Goal: Transaction & Acquisition: Purchase product/service

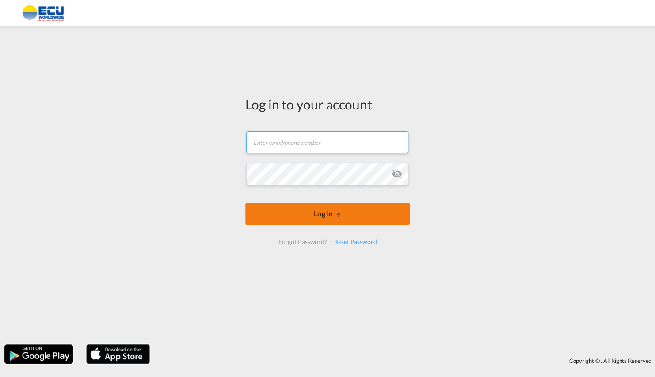
type input "[PERSON_NAME][EMAIL_ADDRESS][DOMAIN_NAME]"
click at [335, 219] on form "[EMAIL_ADDRESS][DOMAIN_NAME] Password field is required Log In Forgot Password?…" at bounding box center [327, 187] width 164 height 131
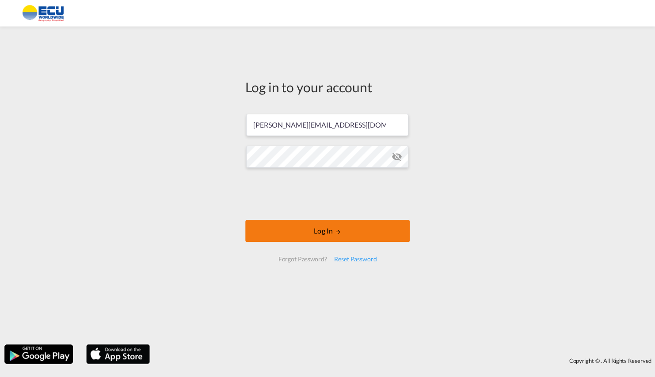
click at [326, 235] on button "Log In" at bounding box center [327, 231] width 164 height 22
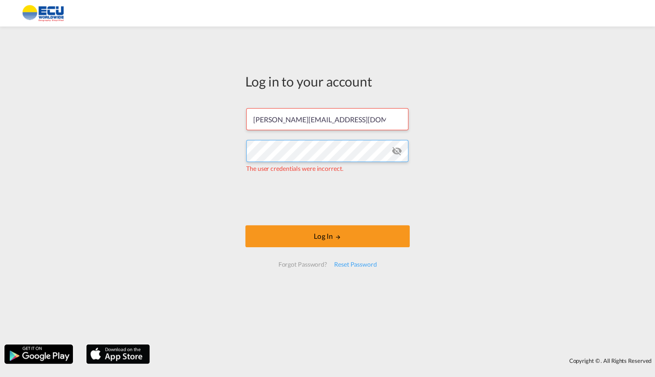
click at [230, 146] on div "Log in to your account [PERSON_NAME][EMAIL_ADDRESS][DOMAIN_NAME] The user crede…" at bounding box center [327, 185] width 655 height 309
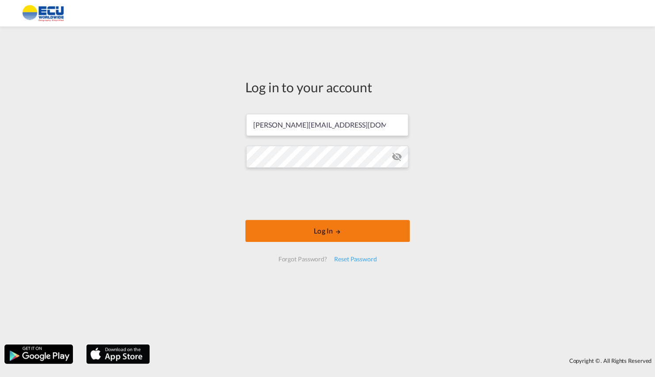
click at [340, 232] on md-icon "LOGIN" at bounding box center [338, 232] width 6 height 6
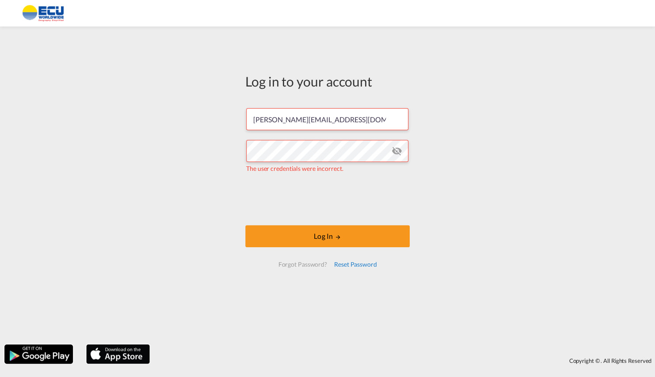
click at [358, 266] on div "Reset Password" at bounding box center [355, 265] width 50 height 16
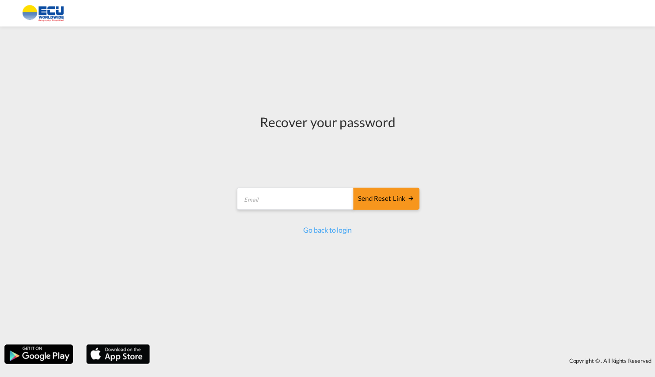
click at [260, 178] on div "Recover your password Send reset link Email field is required Send reset link G…" at bounding box center [327, 174] width 184 height 122
click at [270, 200] on input "email" at bounding box center [295, 199] width 117 height 22
type input "[PERSON_NAME][EMAIL_ADDRESS][DOMAIN_NAME]"
click at [394, 203] on div "Send reset link" at bounding box center [386, 199] width 57 height 10
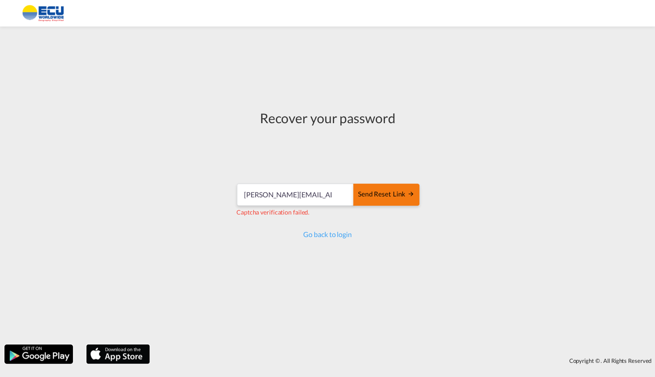
click at [400, 195] on div "Send reset link" at bounding box center [386, 194] width 57 height 10
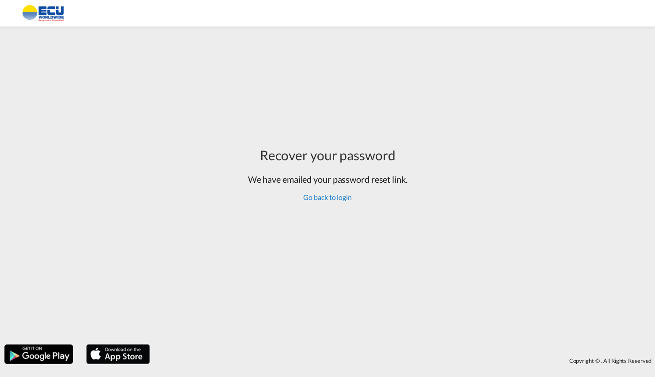
click at [330, 197] on link "Go back to login" at bounding box center [327, 197] width 48 height 8
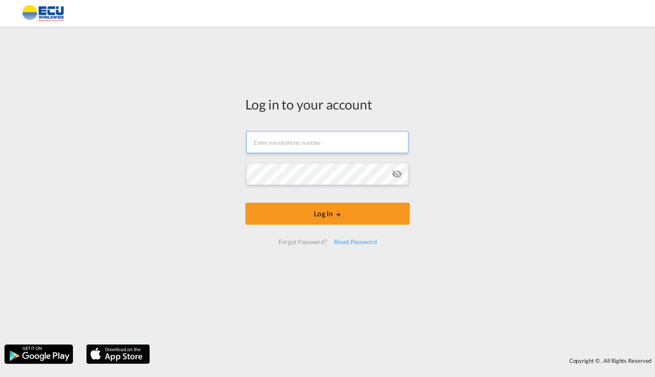
type input "[PERSON_NAME][EMAIL_ADDRESS][DOMAIN_NAME]"
click at [308, 175] on form "[PERSON_NAME][EMAIL_ADDRESS][DOMAIN_NAME] Log In Forgot Password? Reset Password" at bounding box center [327, 187] width 164 height 131
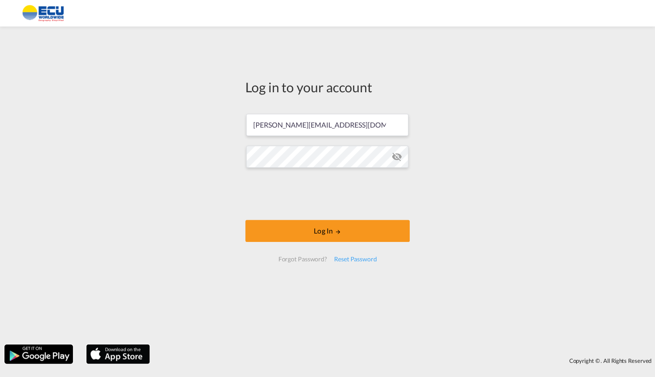
click at [394, 158] on md-icon "icon-eye-off" at bounding box center [396, 156] width 11 height 11
click at [242, 156] on div "Log in to your account [PERSON_NAME][EMAIL_ADDRESS][DOMAIN_NAME] Log In Forgot …" at bounding box center [328, 174] width 178 height 286
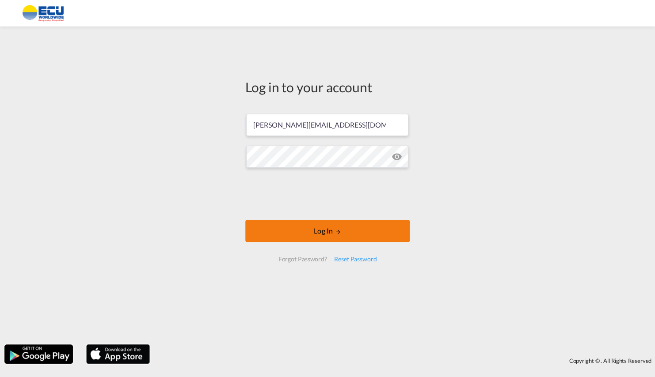
click at [337, 231] on md-icon "LOGIN" at bounding box center [338, 232] width 6 height 6
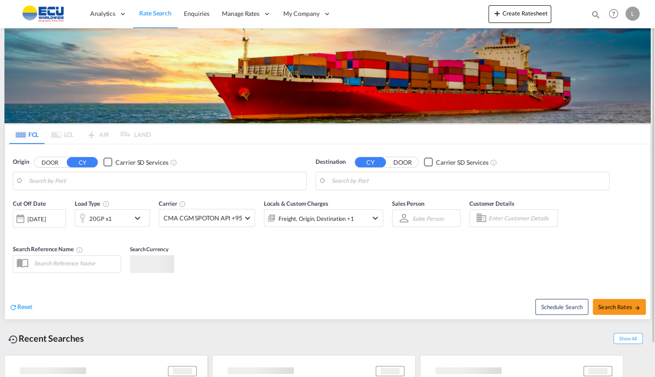
type input "Altamira, MXATM"
type input "[GEOGRAPHIC_DATA], [GEOGRAPHIC_DATA]"
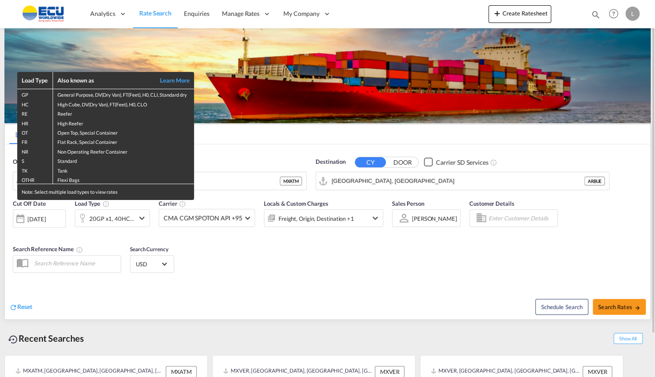
click at [276, 143] on div "Load Type Also known as Learn More GP General Purpose, DV(Dry Van), FT(Feet), H…" at bounding box center [327, 188] width 655 height 377
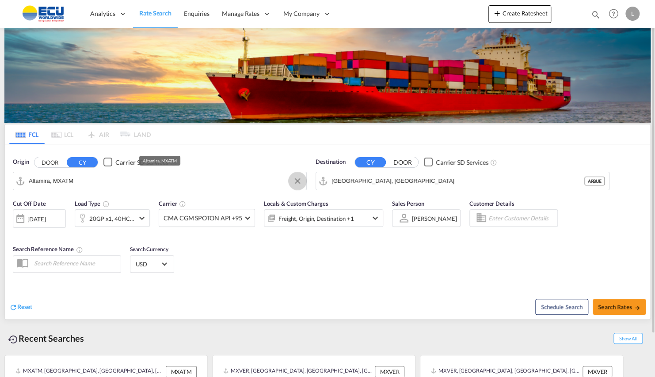
click at [295, 182] on button "Clear Input" at bounding box center [297, 180] width 13 height 13
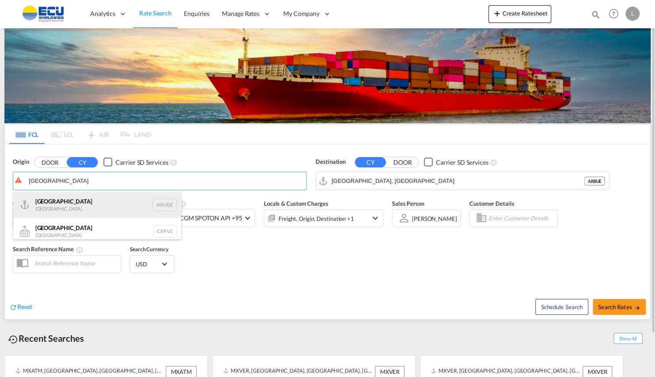
click at [58, 202] on div "Veracruz Mexico MXVER" at bounding box center [97, 205] width 168 height 27
type input "[GEOGRAPHIC_DATA], MXVER"
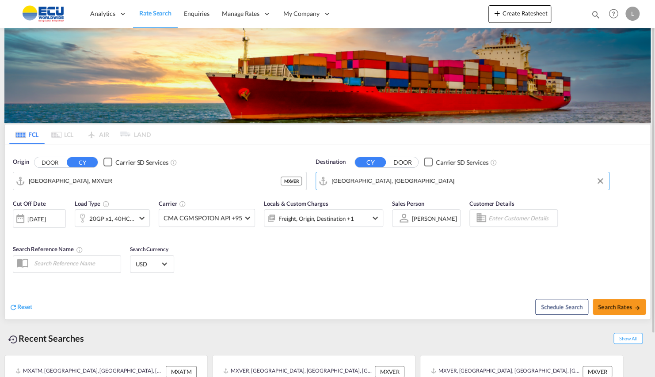
click at [404, 181] on input "[GEOGRAPHIC_DATA], [GEOGRAPHIC_DATA]" at bounding box center [467, 180] width 273 height 13
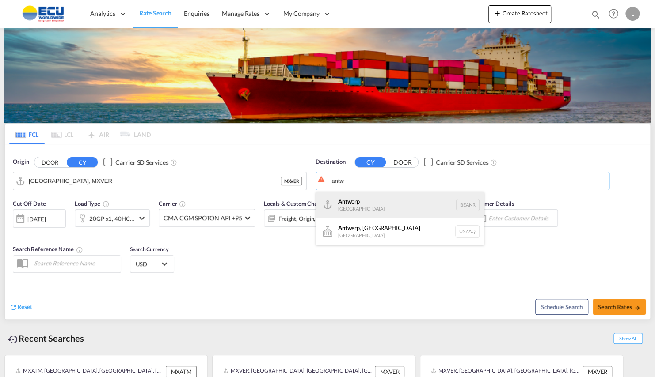
click at [358, 208] on div "Antw erp [GEOGRAPHIC_DATA] BEANR" at bounding box center [400, 205] width 168 height 27
type input "[GEOGRAPHIC_DATA], BEANR"
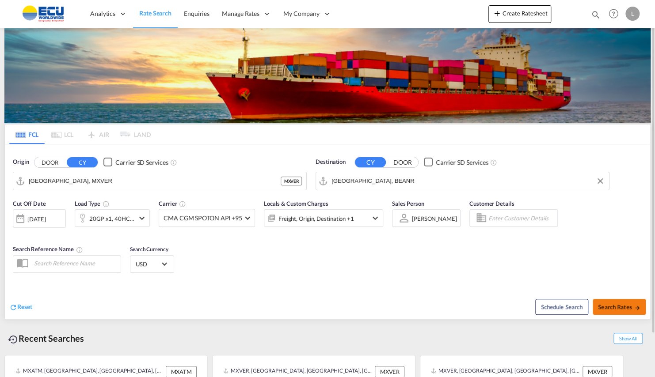
click at [624, 306] on span "Search Rates" at bounding box center [619, 306] width 42 height 7
type input "MXVER to BEANR / [DATE]"
